Goal: Task Accomplishment & Management: Complete application form

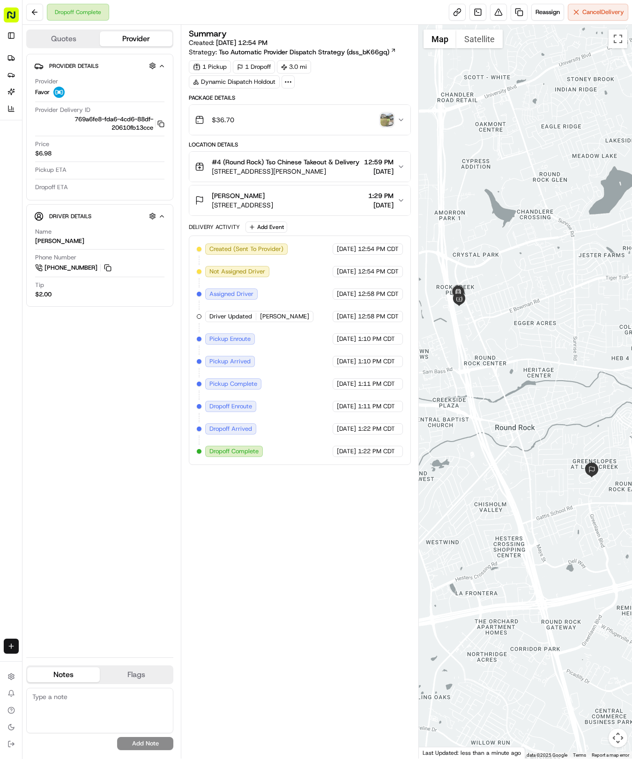
click at [14, 647] on html "Tso Chinese - Catering [EMAIL_ADDRESS][DOMAIN_NAME] Toggle Sidebar Deliveries P…" at bounding box center [316, 379] width 632 height 759
click at [75, 660] on link "Delivery" at bounding box center [73, 663] width 100 height 17
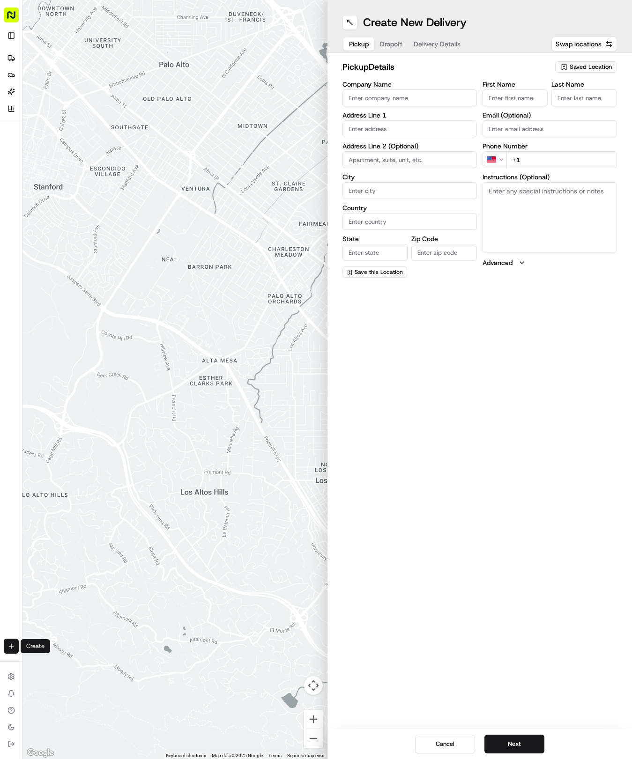
click at [576, 64] on span "Saved Location" at bounding box center [591, 67] width 42 height 8
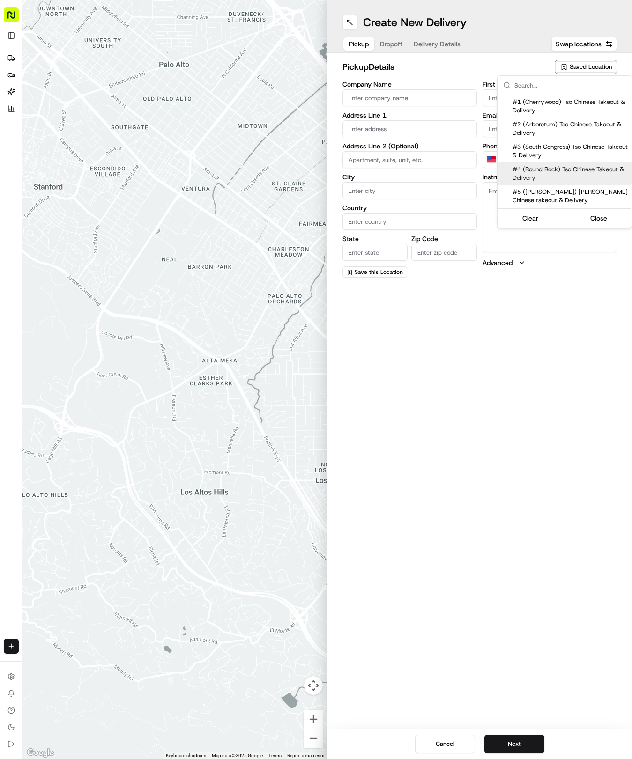
click at [588, 177] on span "#4 (Round Rock) Tso Chinese Takeout & Delivery" at bounding box center [569, 173] width 115 height 17
type input "#4 (Round Rock) Tso Chinese Takeout & Delivery"
type input "2000 N [PERSON_NAME] St"
type input "Ste 108"
type input "Round Rock"
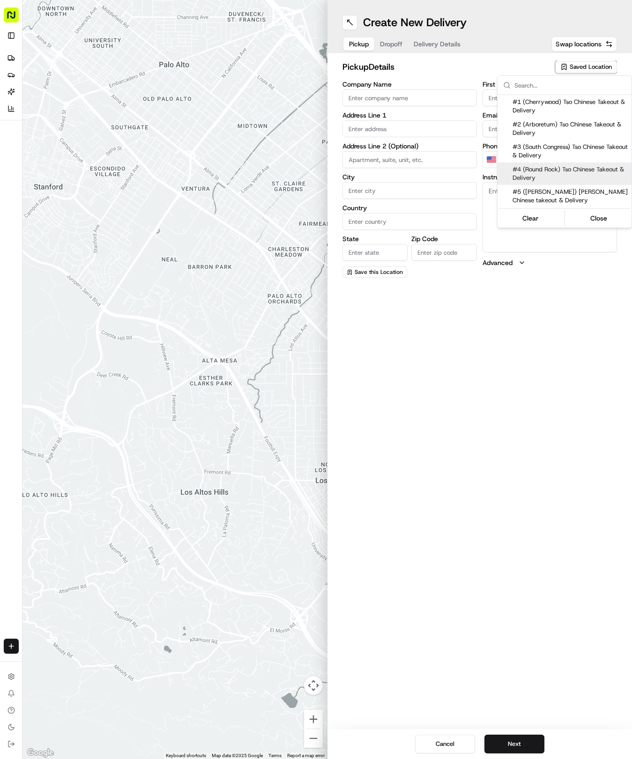
type input "US"
type input "[GEOGRAPHIC_DATA]"
type input "78664"
type input "[PHONE_NUMBER]"
type textarea "Please make sure you're given an invoice for customers and catering labels when…"
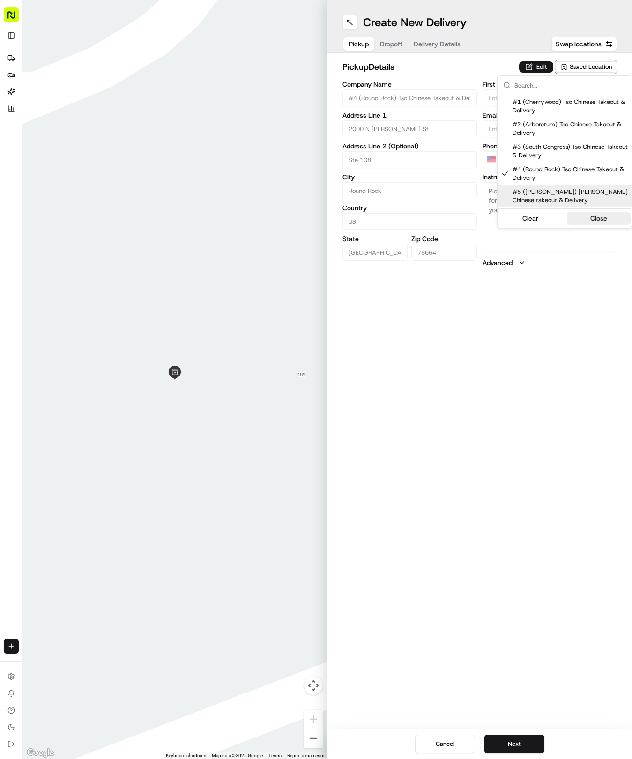
click at [613, 213] on button "Close" at bounding box center [599, 218] width 64 height 13
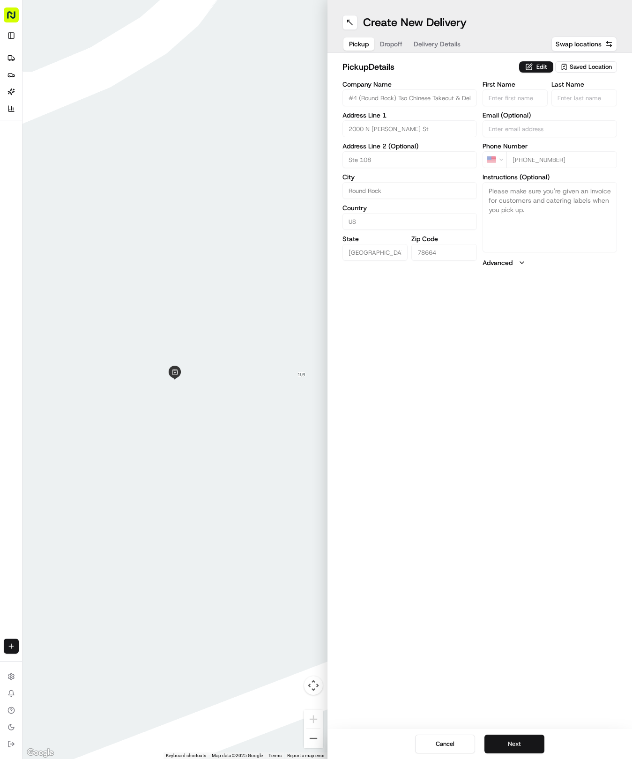
click at [530, 745] on button "Next" at bounding box center [514, 744] width 60 height 19
click at [543, 105] on input "First Name" at bounding box center [515, 97] width 66 height 17
type input "Diego"
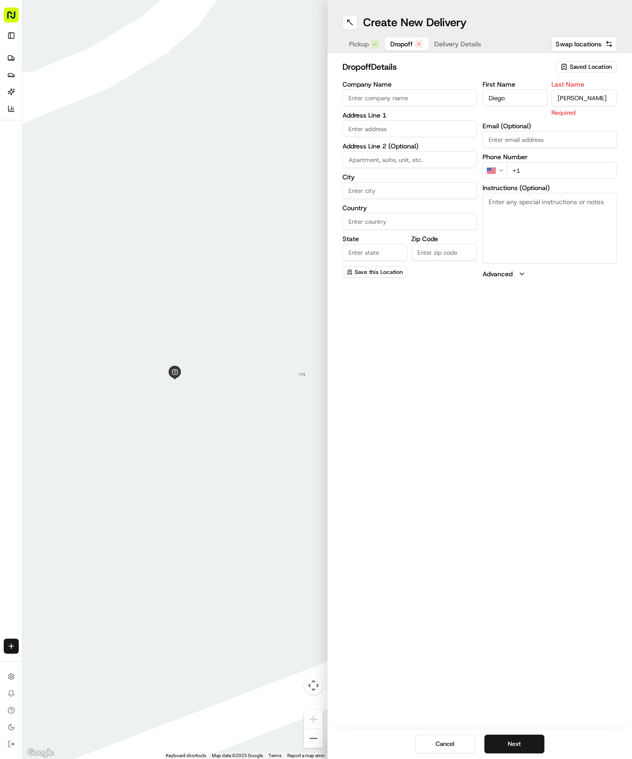
type input "[PERSON_NAME]"
click at [552, 175] on div "First Name [PERSON_NAME] Last Name [PERSON_NAME] Required Email (Optional) Phon…" at bounding box center [549, 180] width 134 height 198
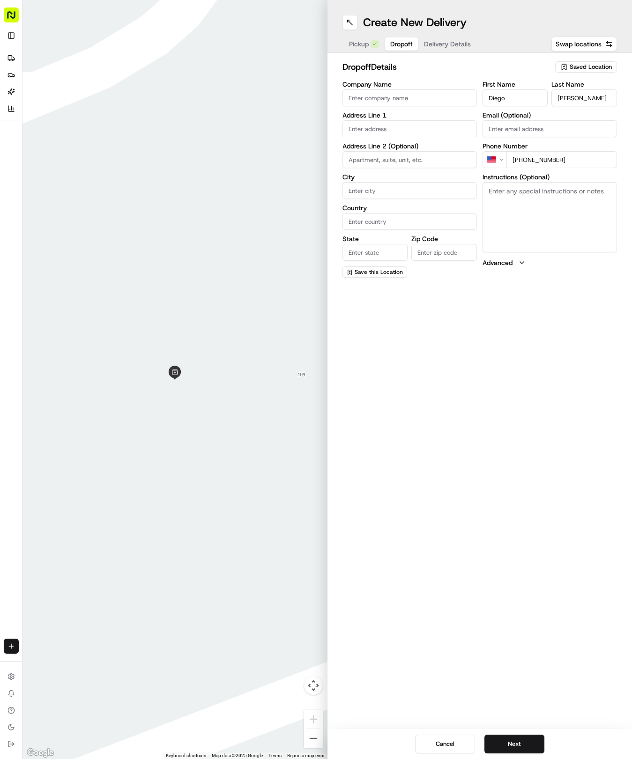
type input "[PHONE_NUMBER]"
click at [418, 128] on input "text" at bounding box center [409, 128] width 134 height 17
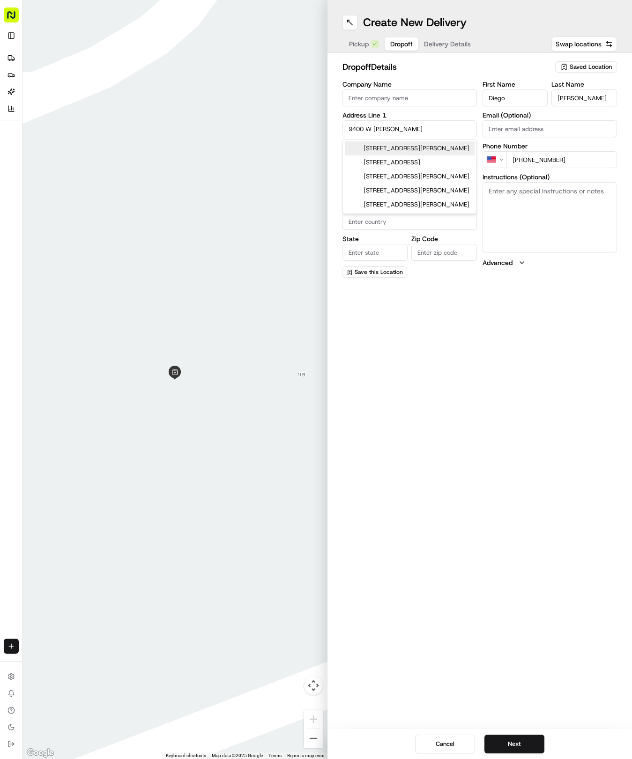
click at [437, 152] on div "[STREET_ADDRESS][PERSON_NAME]" at bounding box center [410, 148] width 130 height 14
type input "[STREET_ADDRESS][PERSON_NAME]"
type input "Austin"
type input "[GEOGRAPHIC_DATA]"
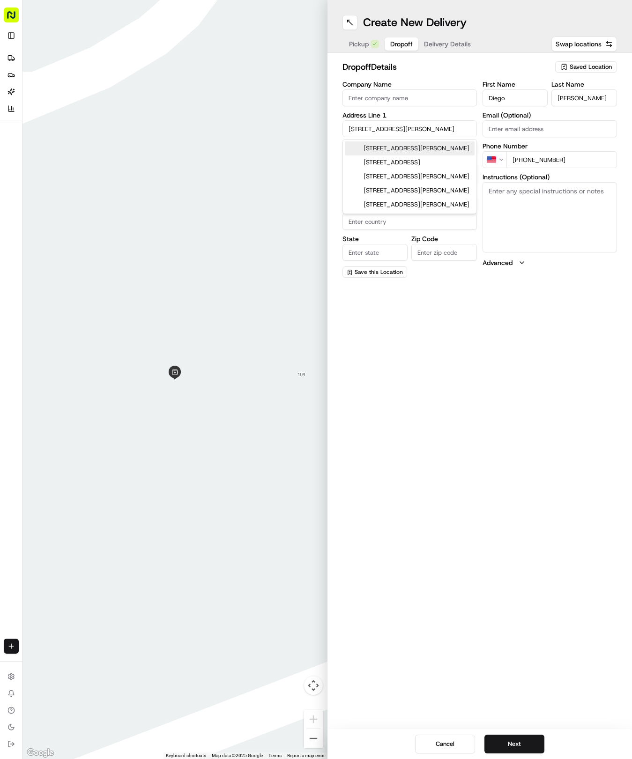
type input "78717"
type input "[STREET_ADDRESS][PERSON_NAME]"
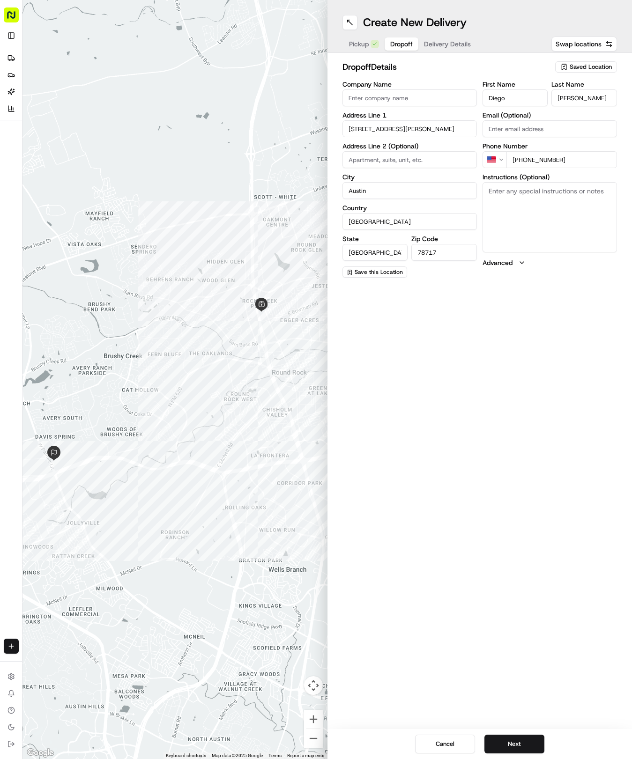
click at [415, 96] on input "Company Name" at bounding box center [409, 97] width 134 height 17
type input "ranch apartments"
click at [401, 157] on input at bounding box center [409, 159] width 134 height 17
type input "622"
click at [534, 748] on button "Next" at bounding box center [514, 744] width 60 height 19
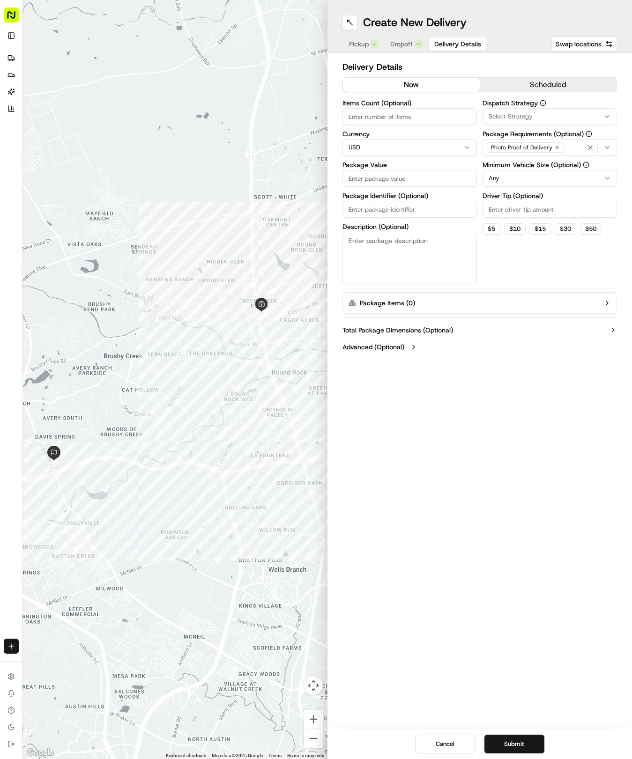
click at [522, 116] on span "Select Strategy" at bounding box center [511, 116] width 44 height 8
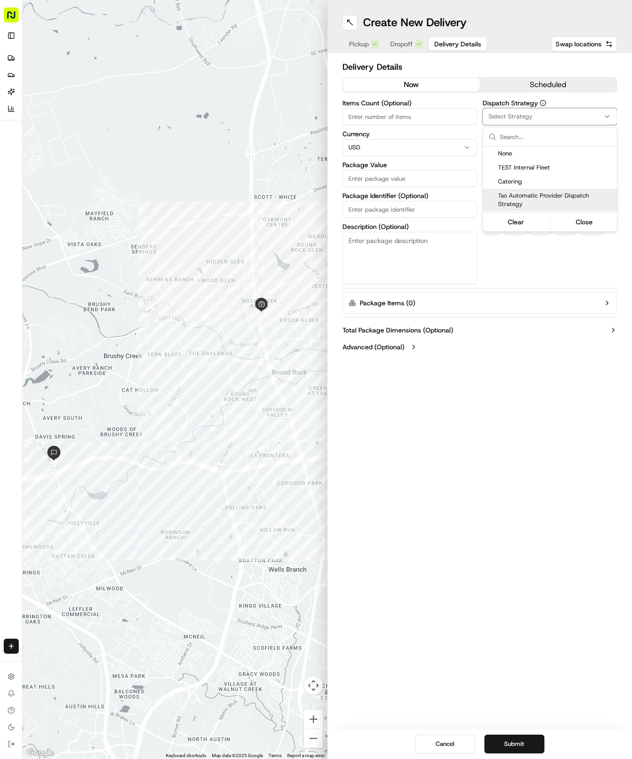
click at [561, 200] on span "Tso Automatic Provider Dispatch Strategy" at bounding box center [555, 200] width 115 height 17
click at [580, 226] on button "Close" at bounding box center [584, 221] width 64 height 13
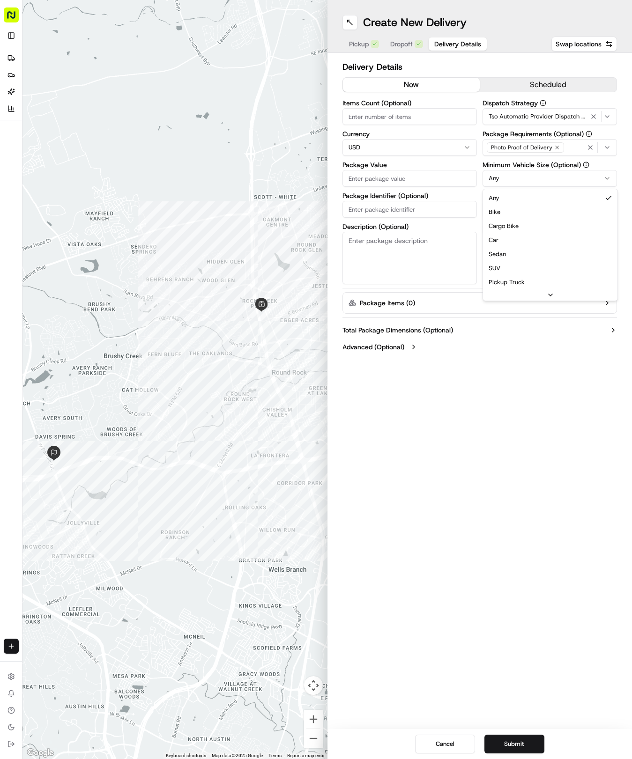
click at [560, 173] on html "Tso Chinese - Catering [EMAIL_ADDRESS][DOMAIN_NAME] Toggle Sidebar Deliveries P…" at bounding box center [316, 379] width 632 height 759
drag, startPoint x: 554, startPoint y: 200, endPoint x: 555, endPoint y: 205, distance: 5.7
click at [555, 201] on div "Driver Tip (Optional)" at bounding box center [549, 205] width 134 height 25
click at [555, 205] on input "Driver Tip (Optional)" at bounding box center [549, 209] width 134 height 17
type input "2"
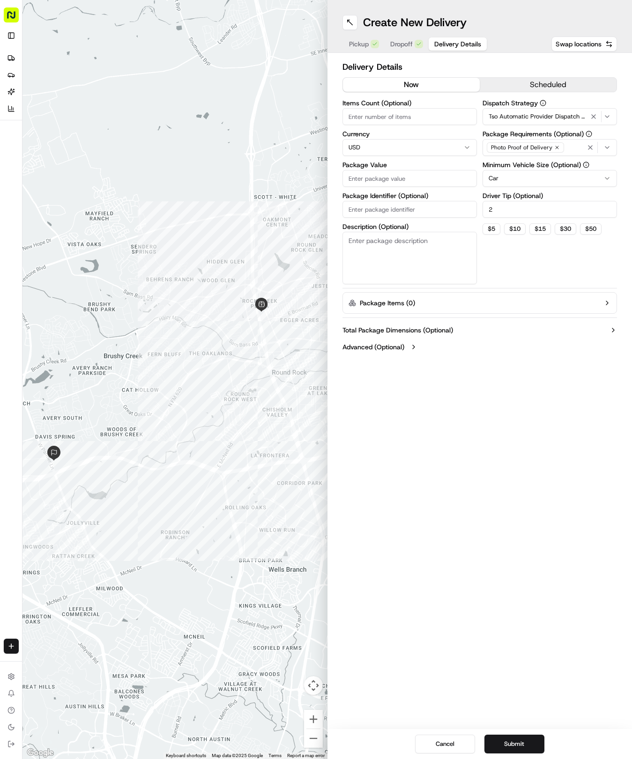
click at [422, 171] on input "Package Value" at bounding box center [409, 178] width 134 height 17
type input "0"
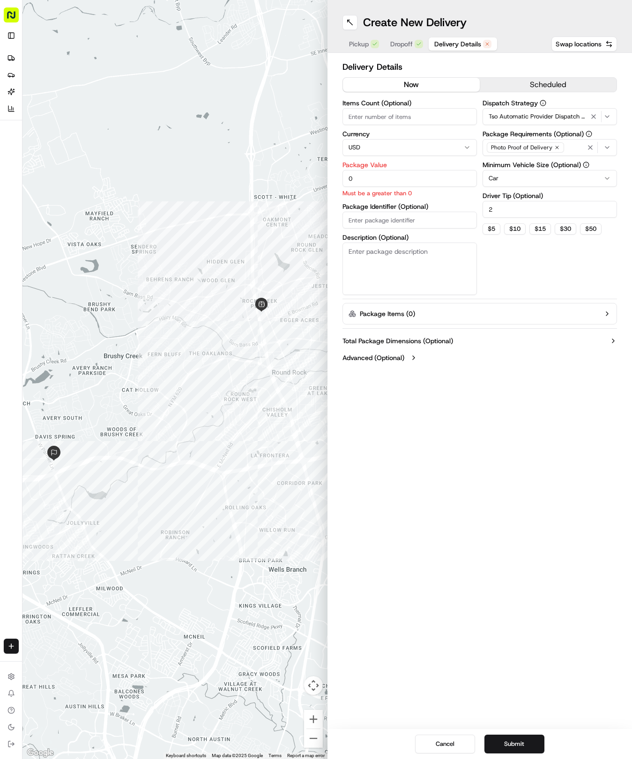
click at [408, 216] on input "Package Identifier (Optional)" at bounding box center [409, 220] width 134 height 17
click at [389, 175] on input "0" at bounding box center [409, 178] width 134 height 17
type input "1"
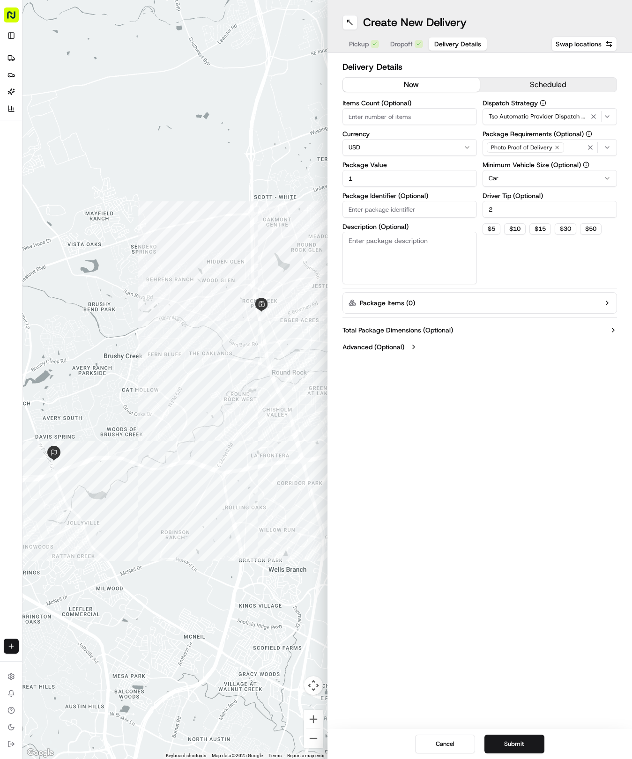
click at [406, 222] on div "Items Count (Optional) Currency USD Package Value 1 Package Identifier (Optiona…" at bounding box center [409, 192] width 134 height 185
paste input "5ZN4A0J"
type input "5ZN4A0J"
click at [514, 744] on button "Submit" at bounding box center [514, 744] width 60 height 19
